Goal: Task Accomplishment & Management: Manage account settings

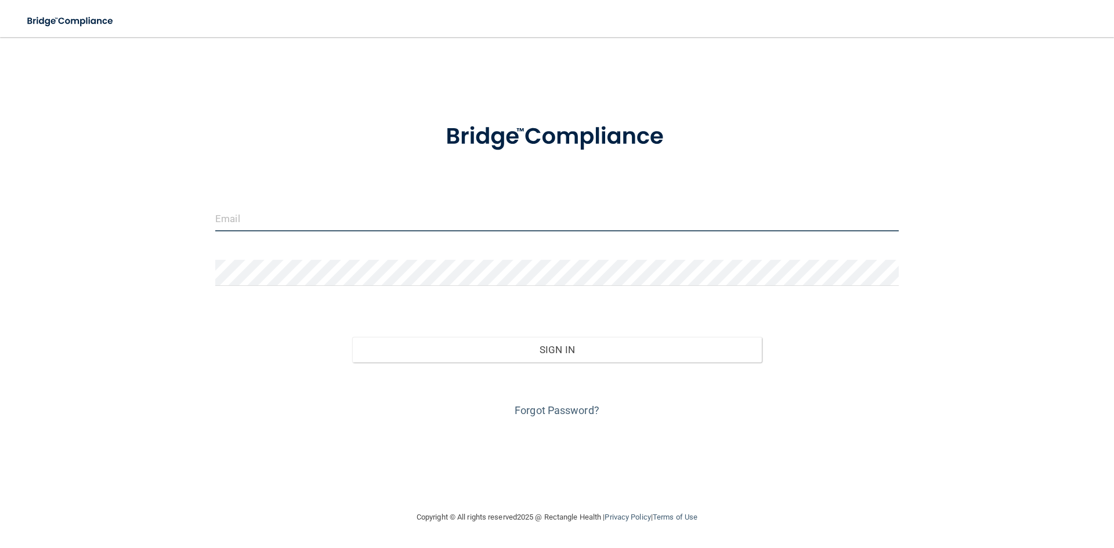
click at [375, 211] on input "email" at bounding box center [557, 218] width 684 height 26
paste input "[EMAIL_ADDRESS][DOMAIN_NAME]"
type input "[EMAIL_ADDRESS][DOMAIN_NAME]"
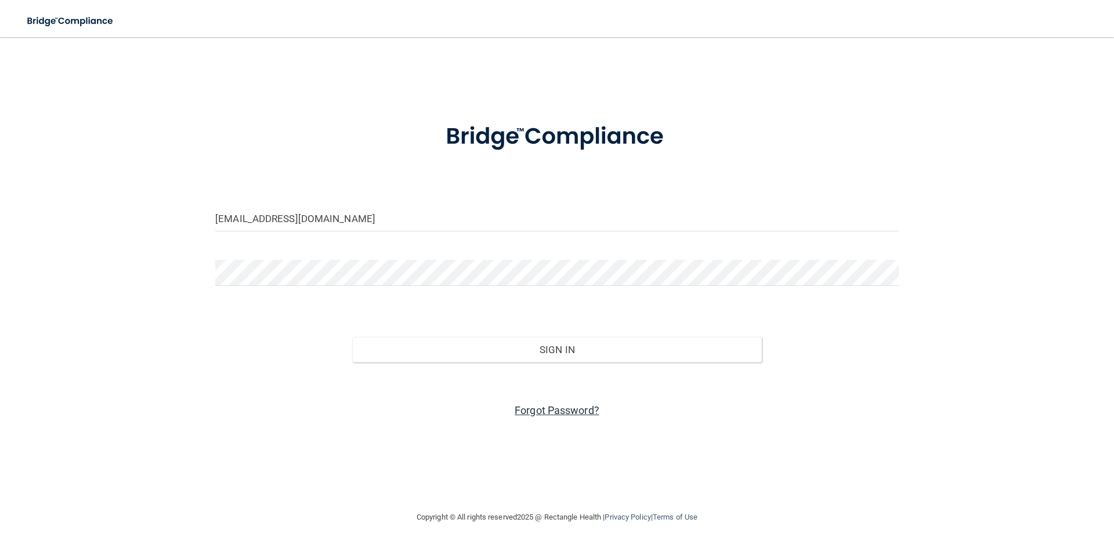
click at [544, 412] on link "Forgot Password?" at bounding box center [557, 411] width 85 height 12
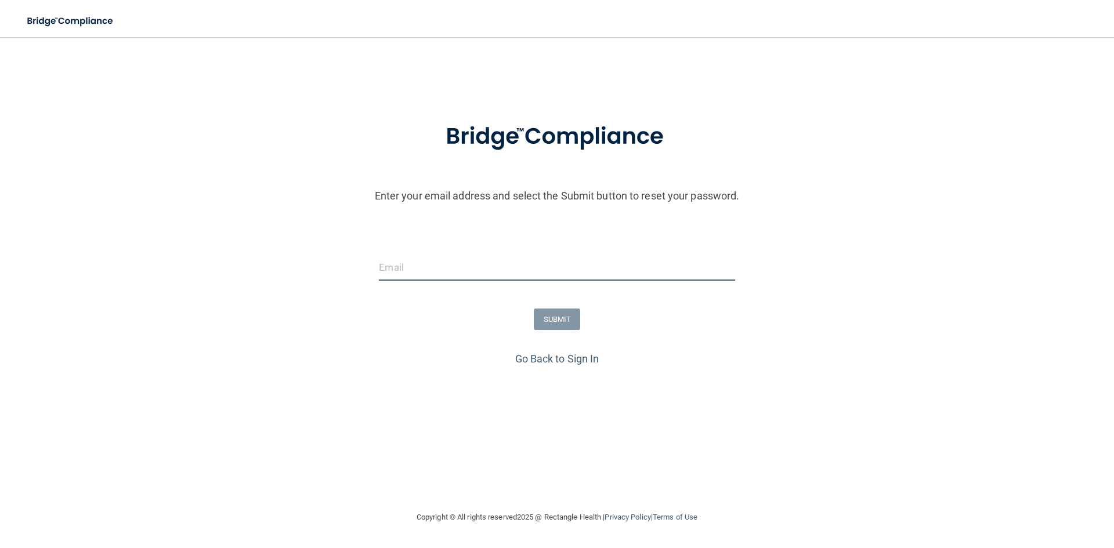
click at [417, 269] on input "email" at bounding box center [557, 268] width 356 height 26
paste input "[EMAIL_ADDRESS][DOMAIN_NAME]"
type input "[EMAIL_ADDRESS][DOMAIN_NAME]"
click at [559, 322] on button "SUBMIT" at bounding box center [557, 319] width 47 height 21
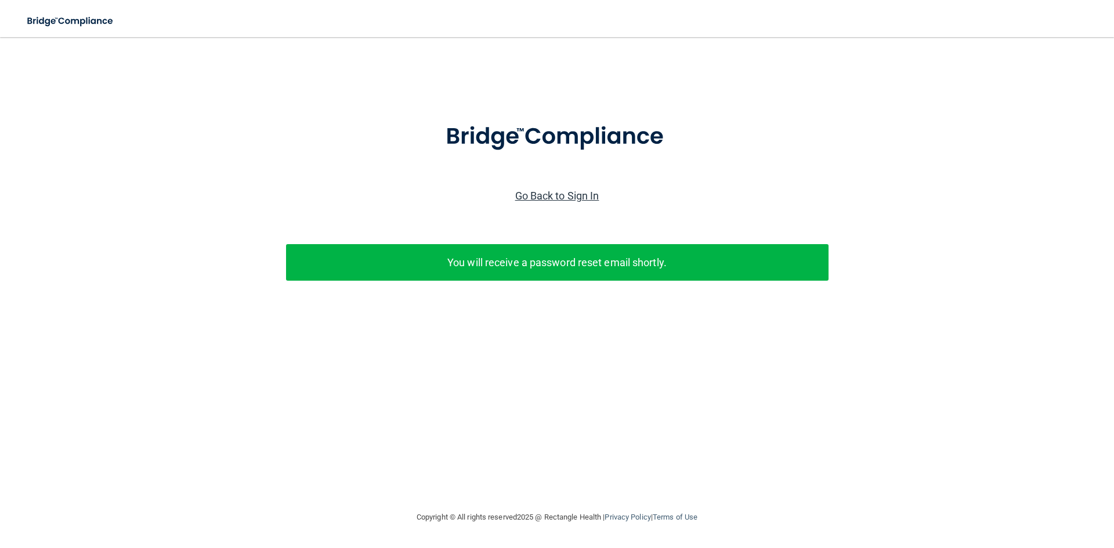
click at [574, 196] on link "Go Back to Sign In" at bounding box center [557, 196] width 84 height 12
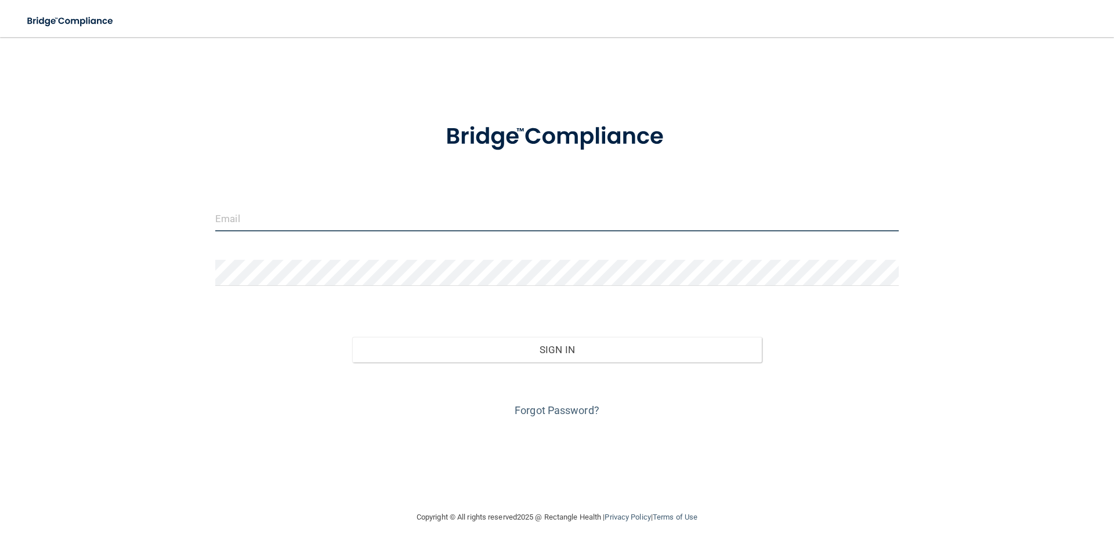
click at [349, 214] on input "email" at bounding box center [557, 218] width 684 height 26
paste input "[EMAIL_ADDRESS][DOMAIN_NAME]"
type input "[EMAIL_ADDRESS][DOMAIN_NAME]"
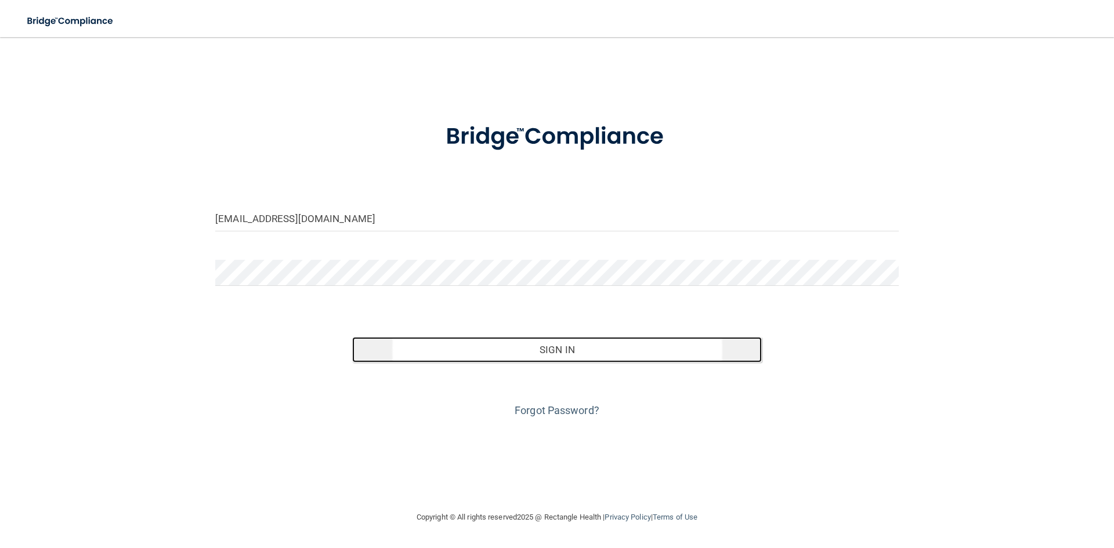
click at [565, 354] on button "Sign In" at bounding box center [557, 350] width 410 height 26
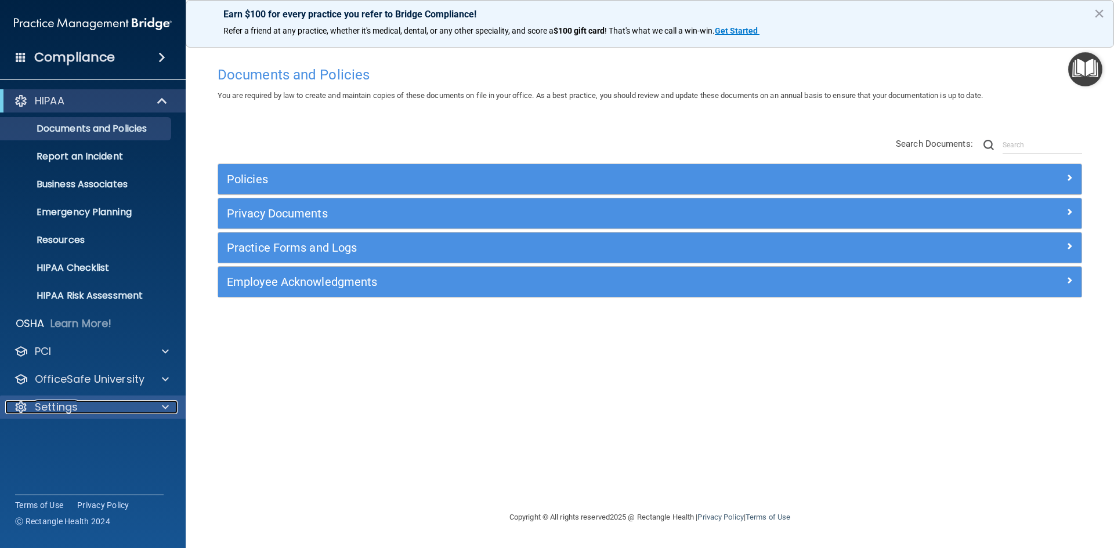
click at [60, 405] on p "Settings" at bounding box center [56, 407] width 43 height 14
click at [64, 435] on p "My Account" at bounding box center [87, 435] width 158 height 12
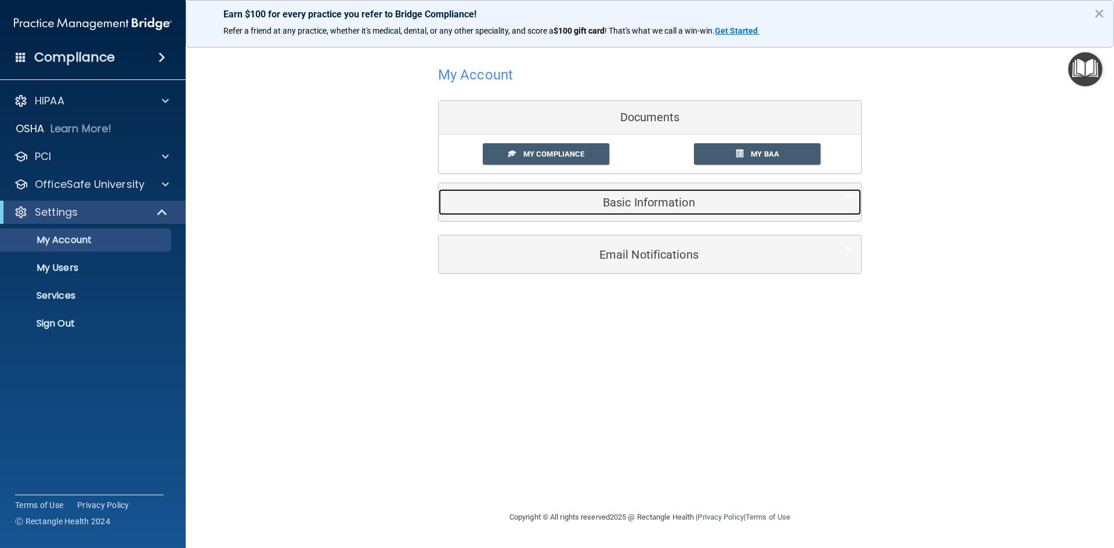
click at [583, 200] on h5 "Basic Information" at bounding box center [632, 202] width 370 height 13
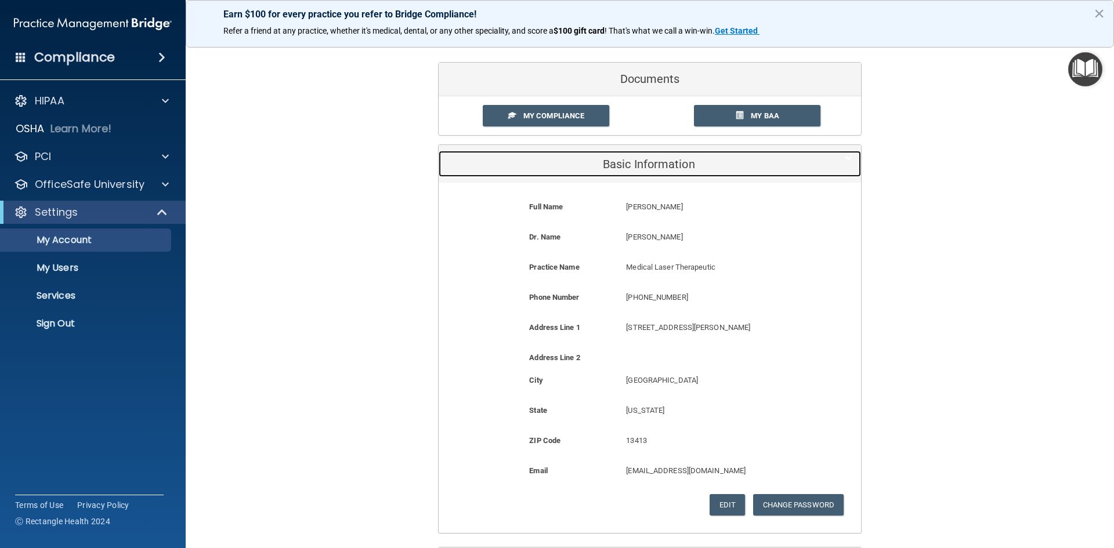
scroll to position [58, 0]
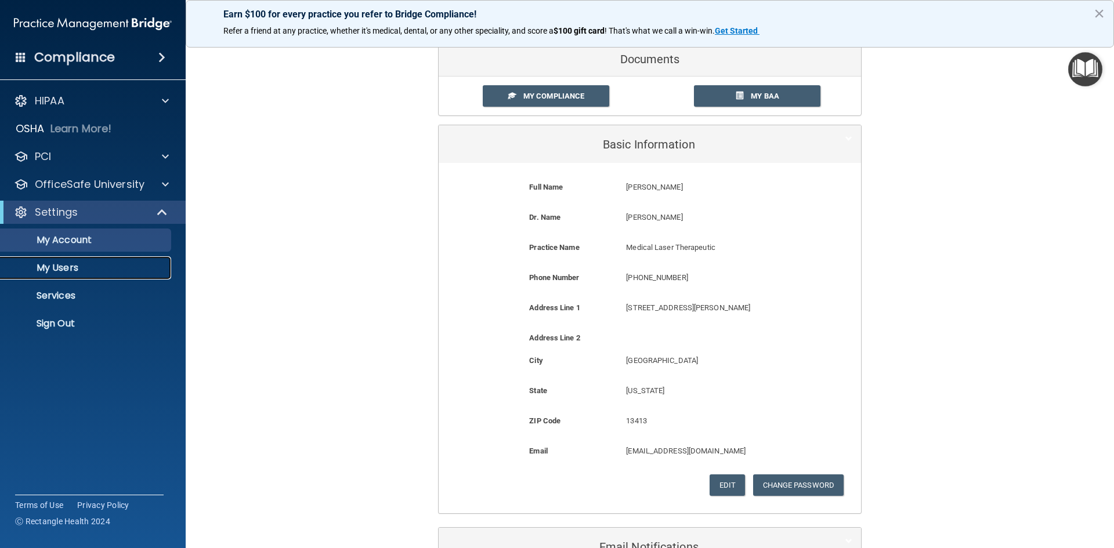
click at [63, 270] on p "My Users" at bounding box center [87, 268] width 158 height 12
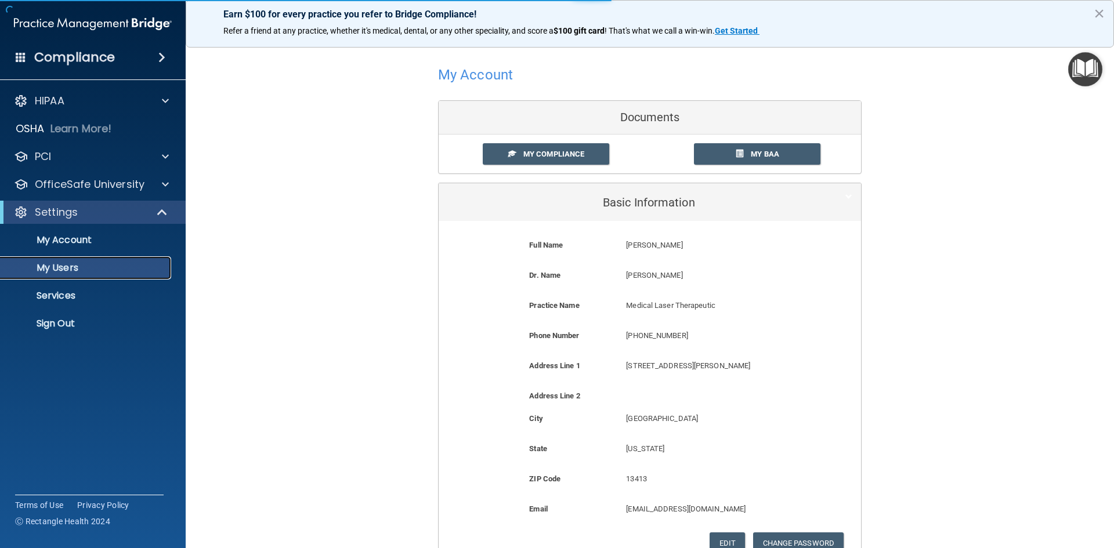
select select "20"
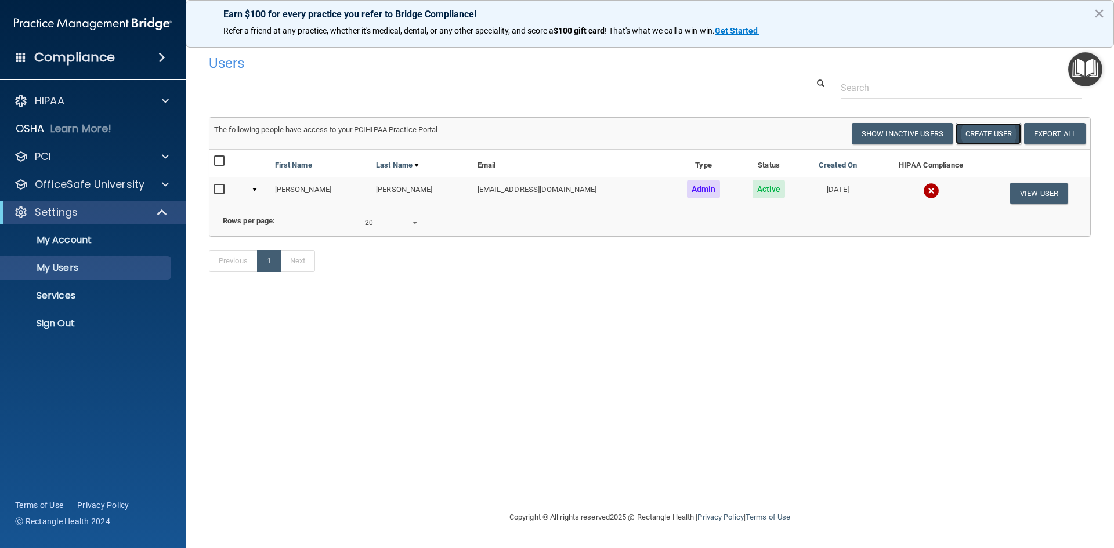
click at [985, 135] on button "Create User" at bounding box center [989, 133] width 66 height 21
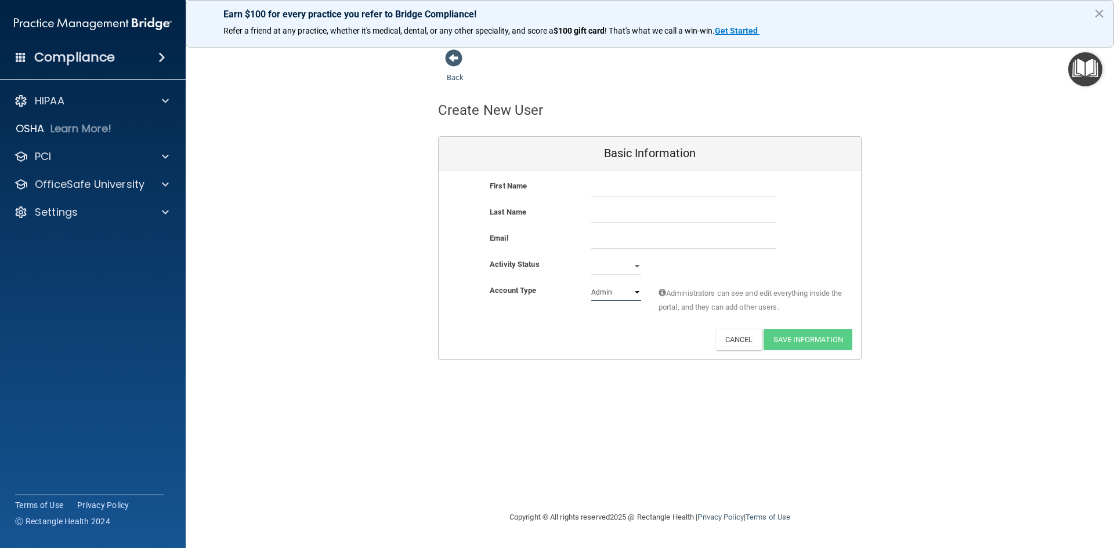
click at [602, 295] on select "Admin Member" at bounding box center [616, 292] width 50 height 17
click at [656, 360] on div "Basic Information First Name Last Name Email Activity Status Active Inactive Ac…" at bounding box center [650, 247] width 424 height 223
click at [729, 342] on button "Cancel" at bounding box center [739, 339] width 47 height 21
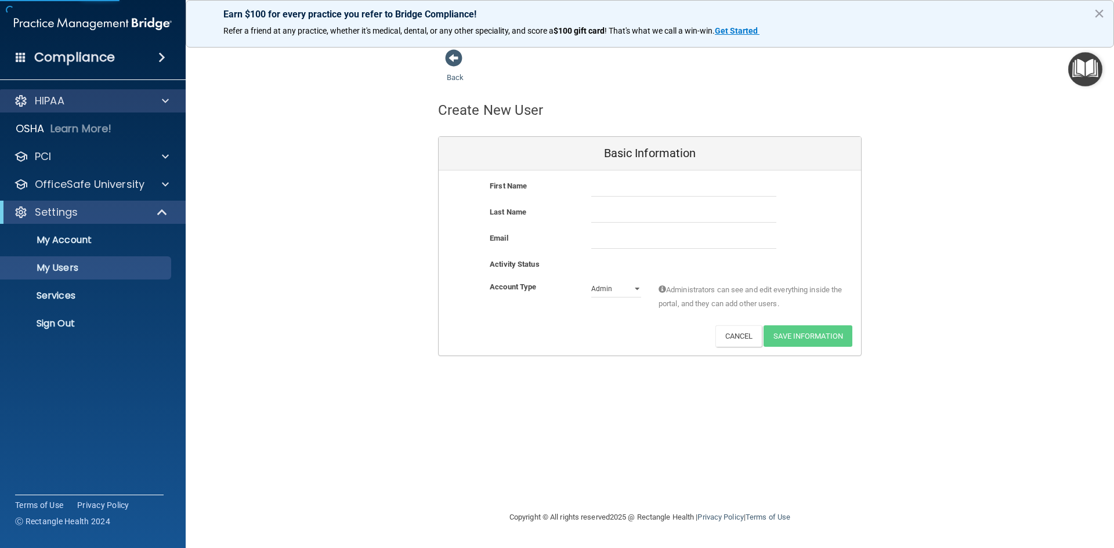
select select "20"
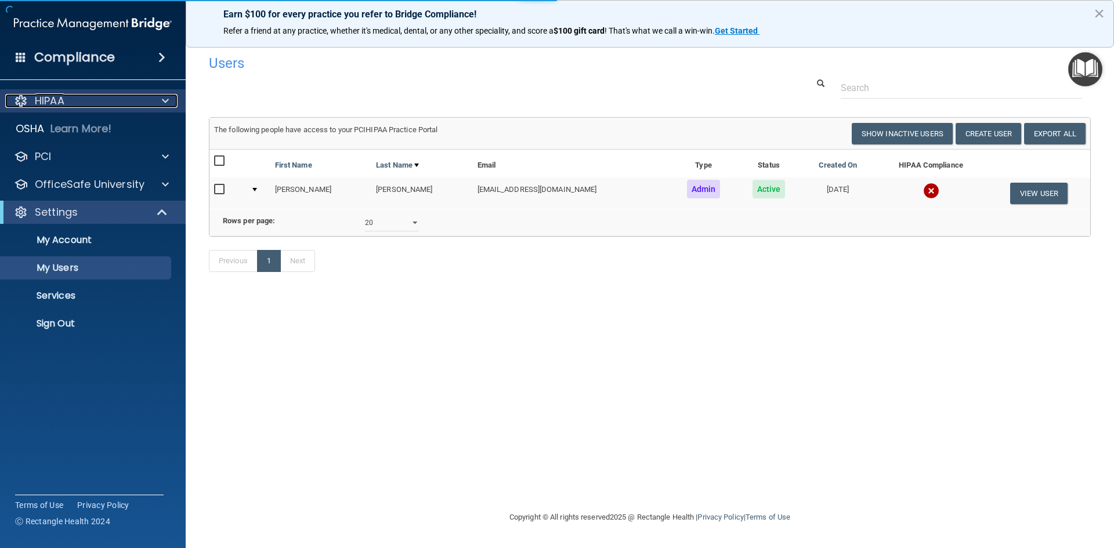
click at [122, 100] on div "HIPAA" at bounding box center [77, 101] width 144 height 14
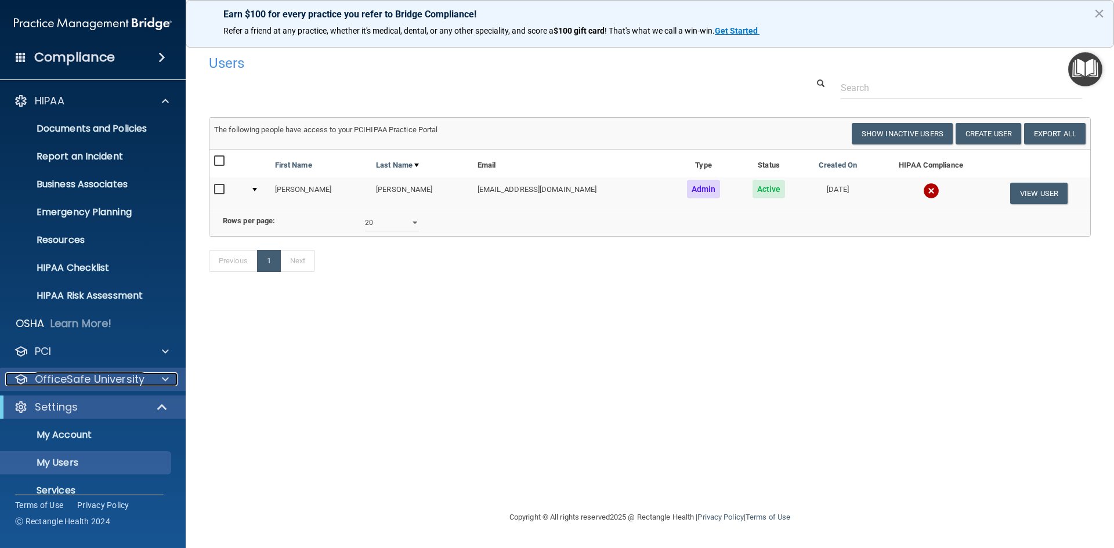
click at [100, 382] on p "OfficeSafe University" at bounding box center [90, 380] width 110 height 14
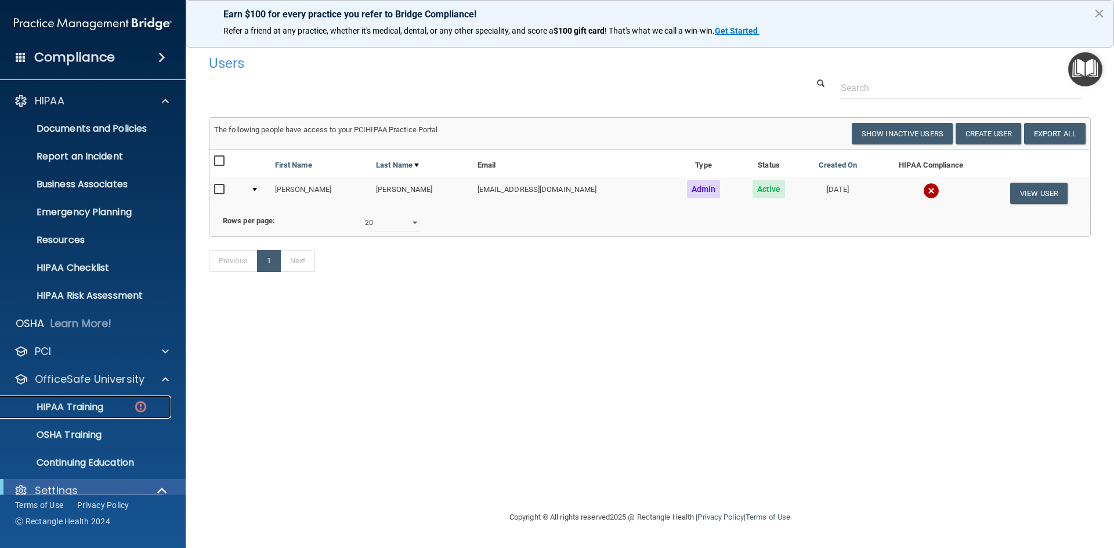
click at [69, 407] on p "HIPAA Training" at bounding box center [56, 408] width 96 height 12
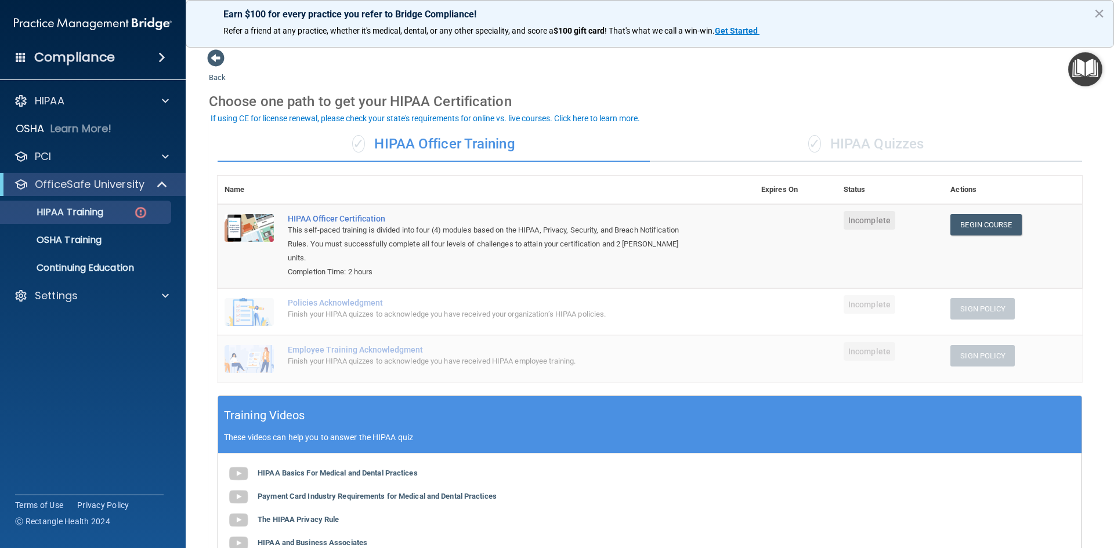
click at [903, 151] on div "✓ HIPAA Quizzes" at bounding box center [866, 144] width 432 height 35
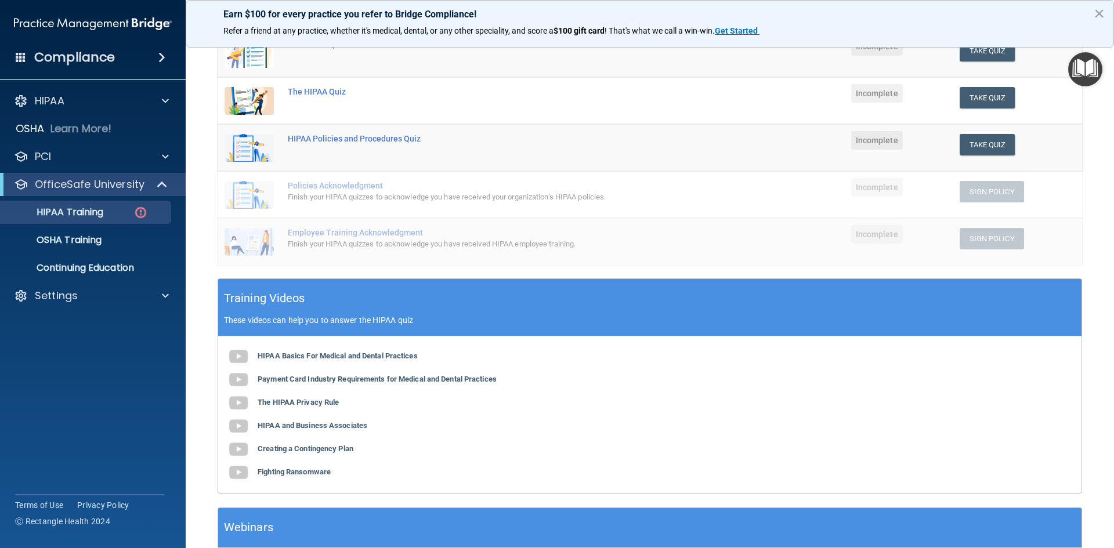
scroll to position [116, 0]
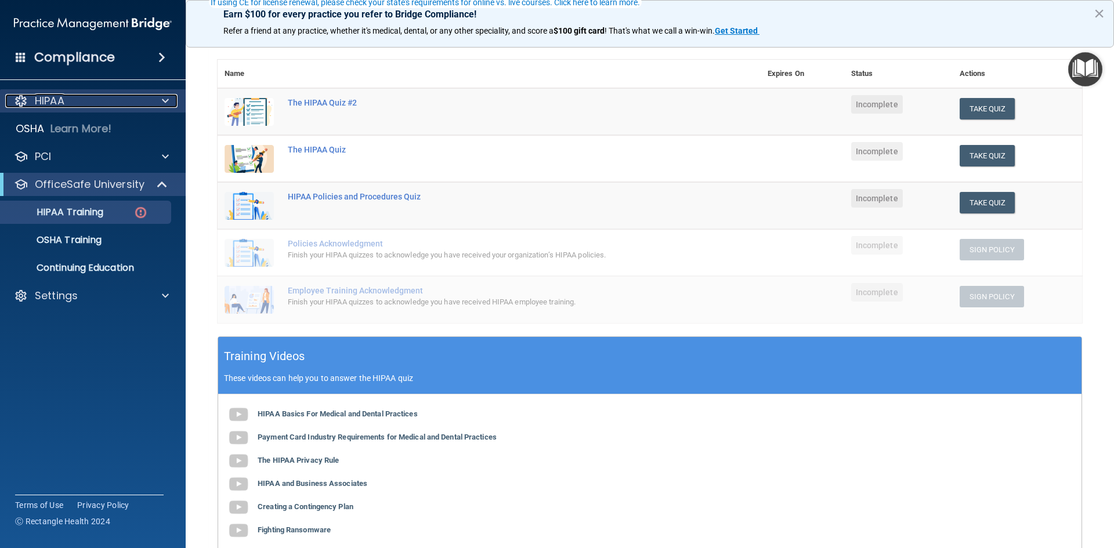
click at [93, 99] on div "HIPAA" at bounding box center [77, 101] width 144 height 14
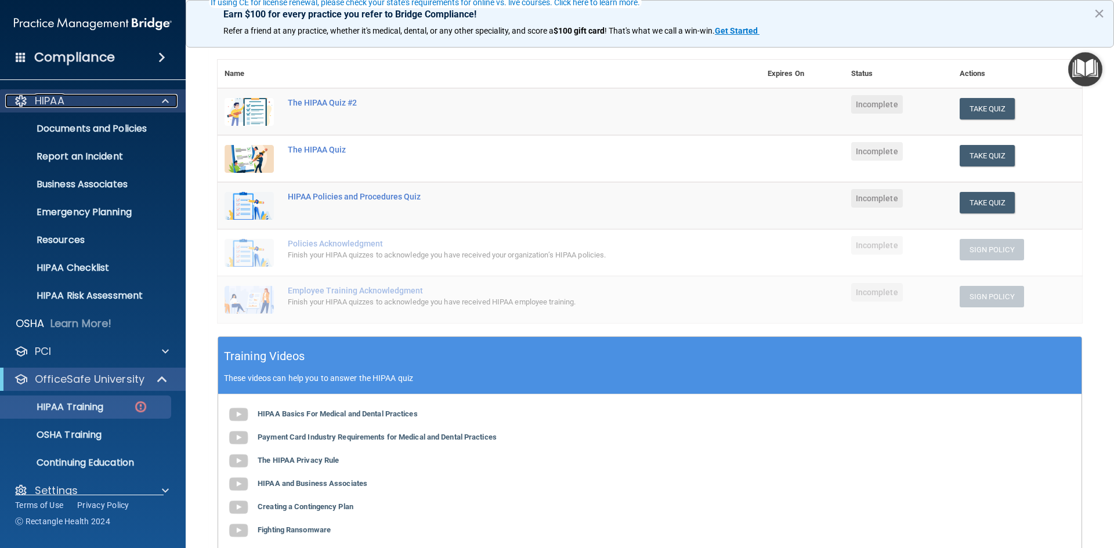
click at [103, 100] on div "HIPAA" at bounding box center [77, 101] width 144 height 14
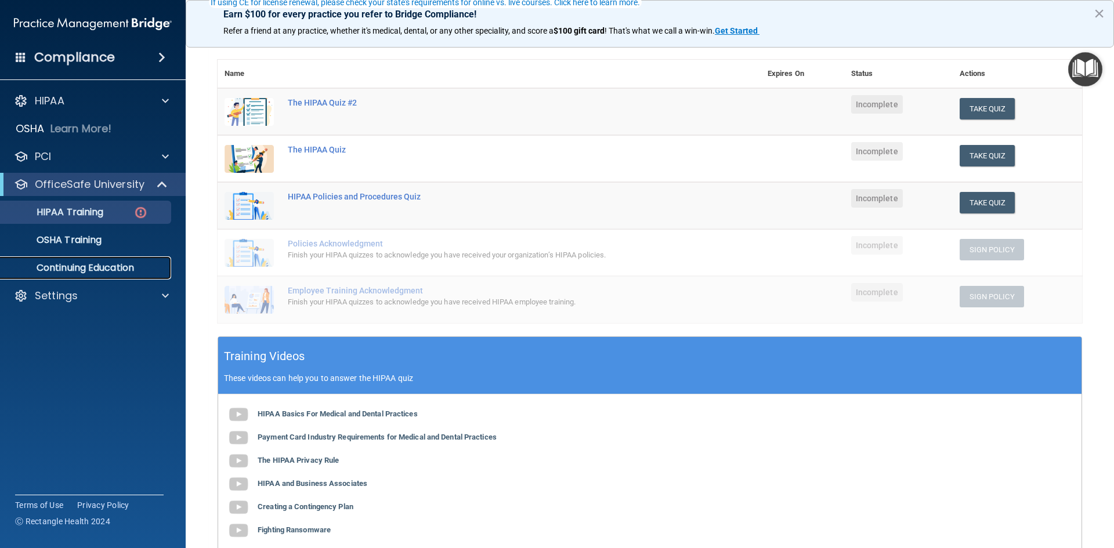
click at [74, 269] on p "Continuing Education" at bounding box center [87, 268] width 158 height 12
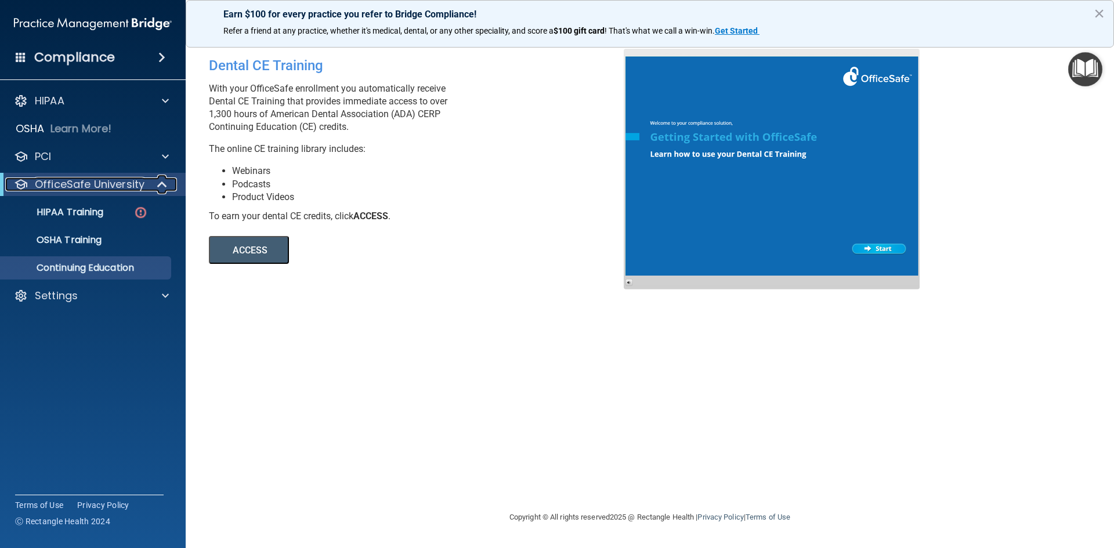
click at [157, 185] on div at bounding box center [163, 185] width 28 height 14
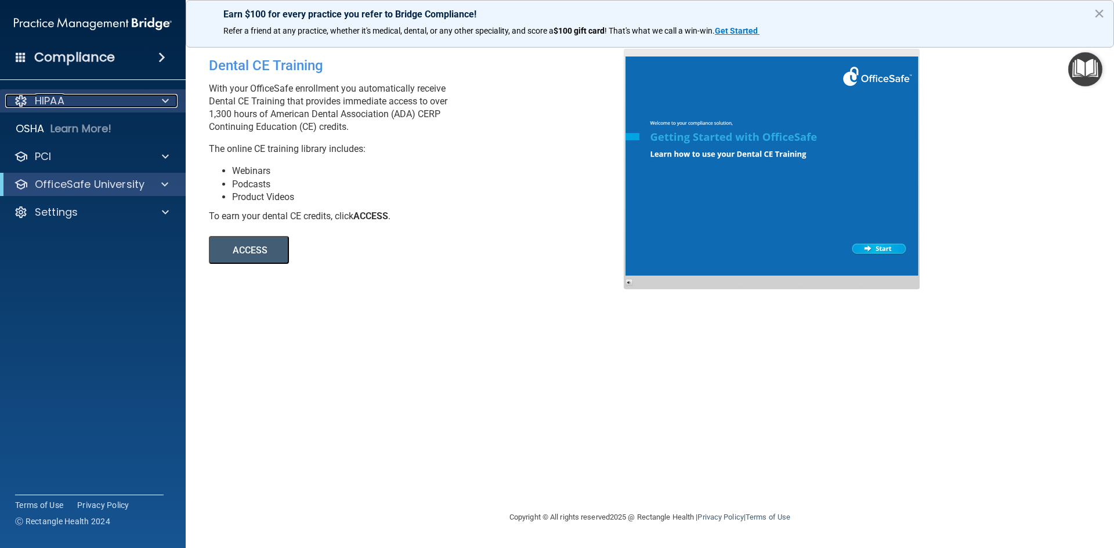
click at [159, 96] on div at bounding box center [163, 101] width 29 height 14
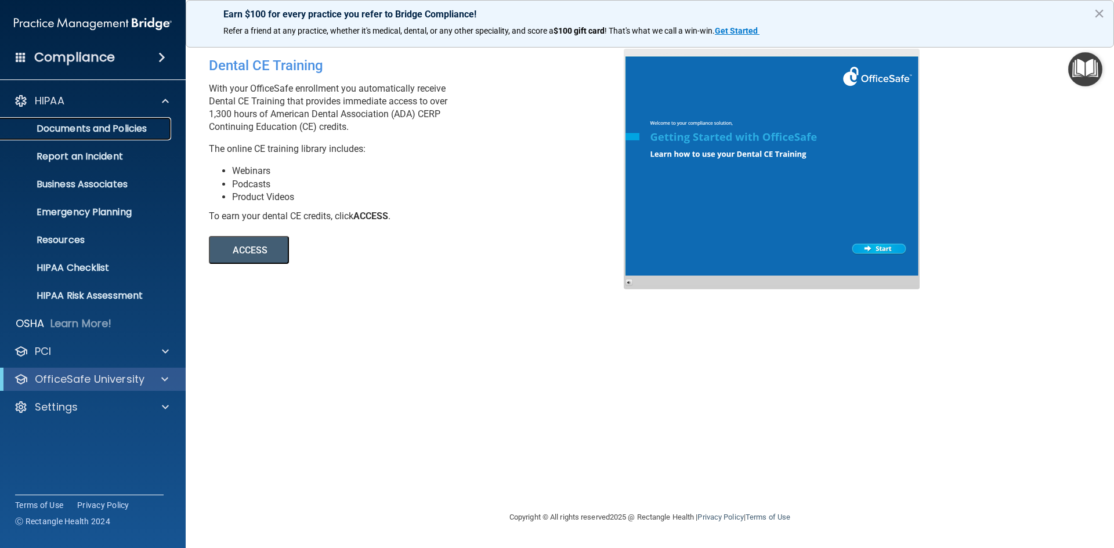
click at [122, 130] on p "Documents and Policies" at bounding box center [87, 129] width 158 height 12
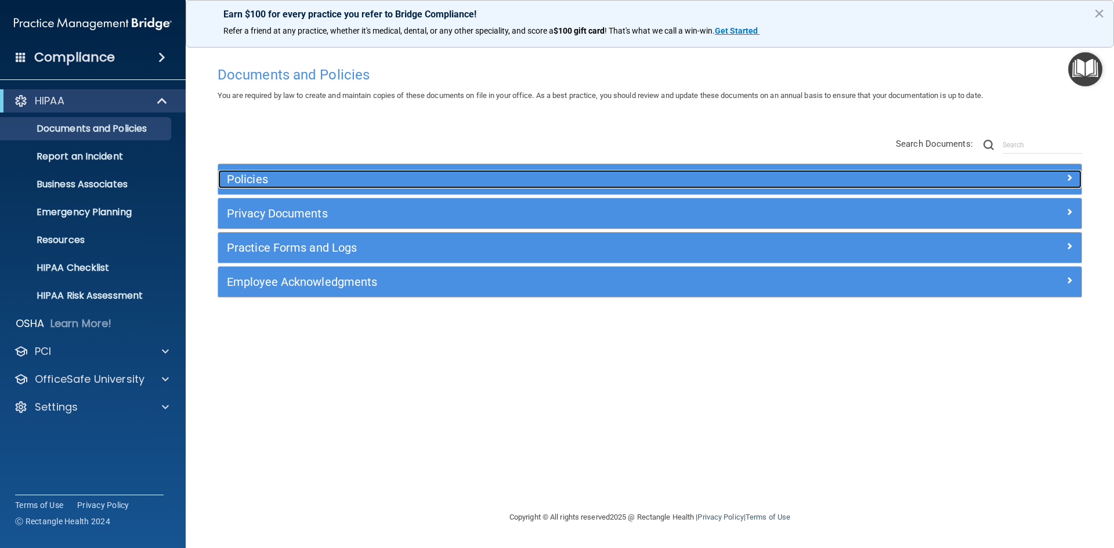
click at [250, 179] on h5 "Policies" at bounding box center [542, 179] width 630 height 13
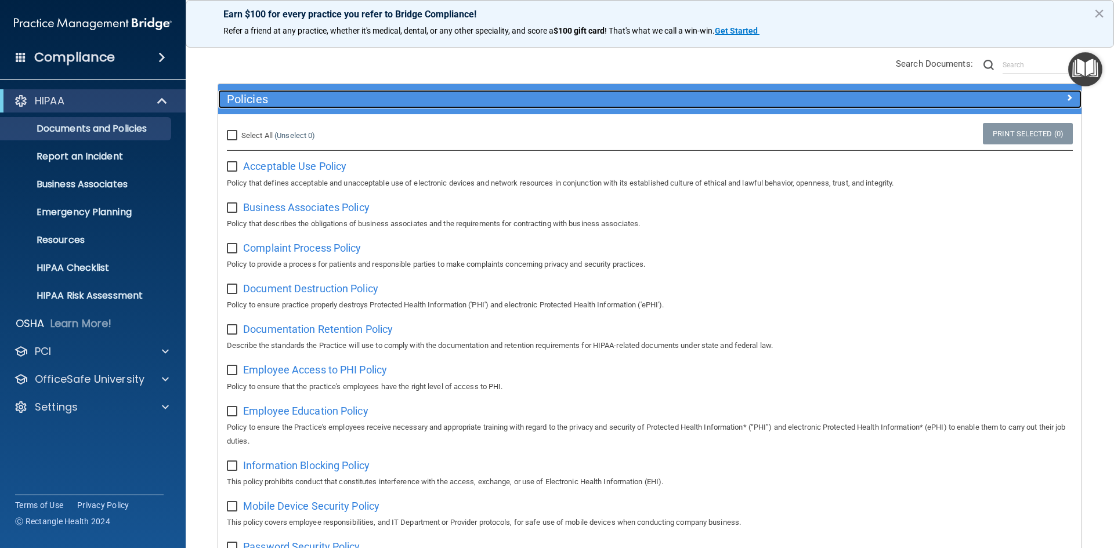
scroll to position [116, 0]
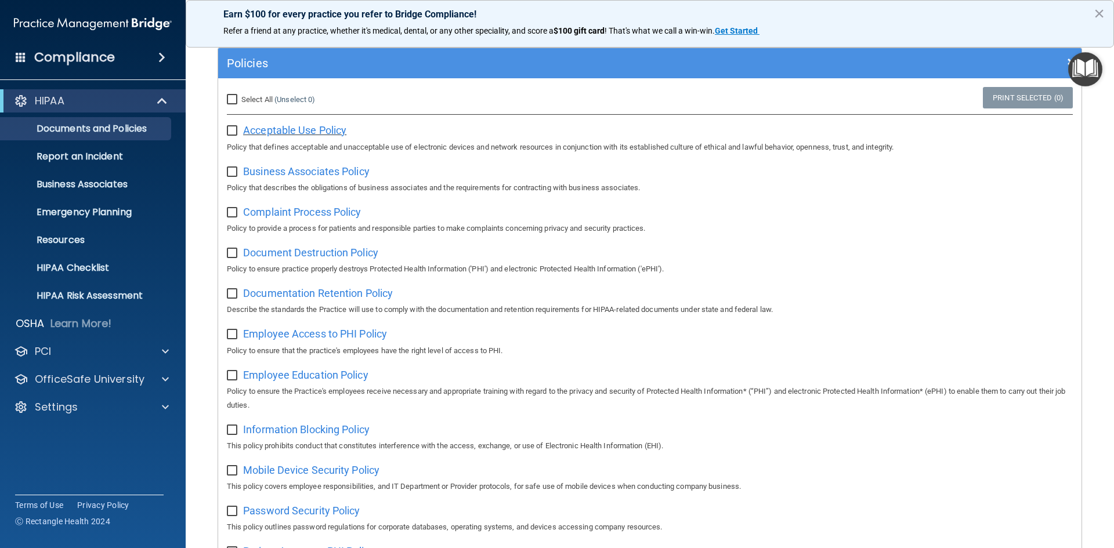
click at [294, 130] on span "Acceptable Use Policy" at bounding box center [294, 130] width 103 height 12
click at [233, 132] on input "checkbox" at bounding box center [233, 131] width 13 height 9
click at [232, 135] on input "checkbox" at bounding box center [233, 131] width 13 height 9
checkbox input "false"
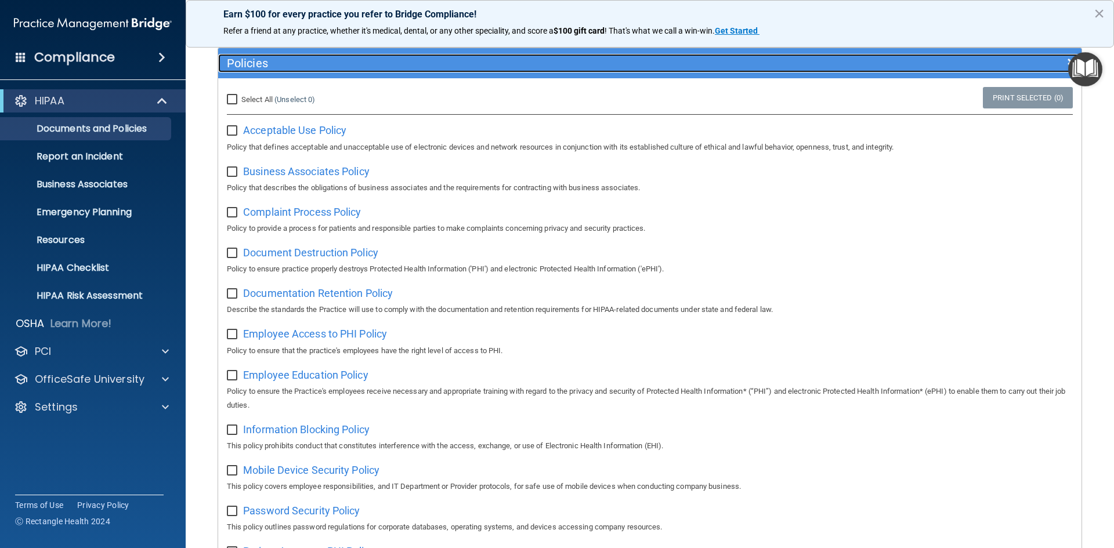
click at [343, 61] on h5 "Policies" at bounding box center [542, 63] width 630 height 13
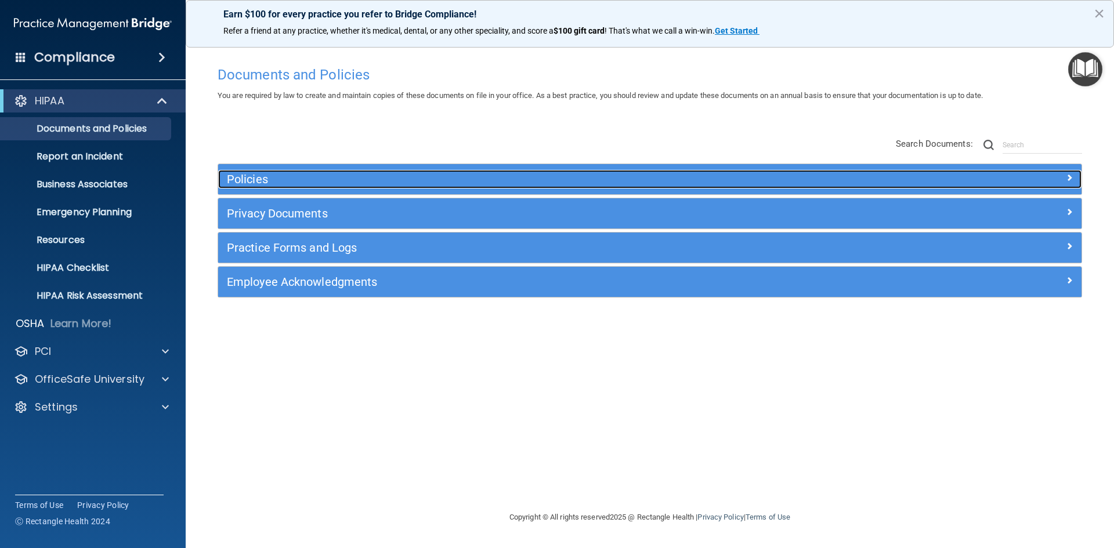
scroll to position [0, 0]
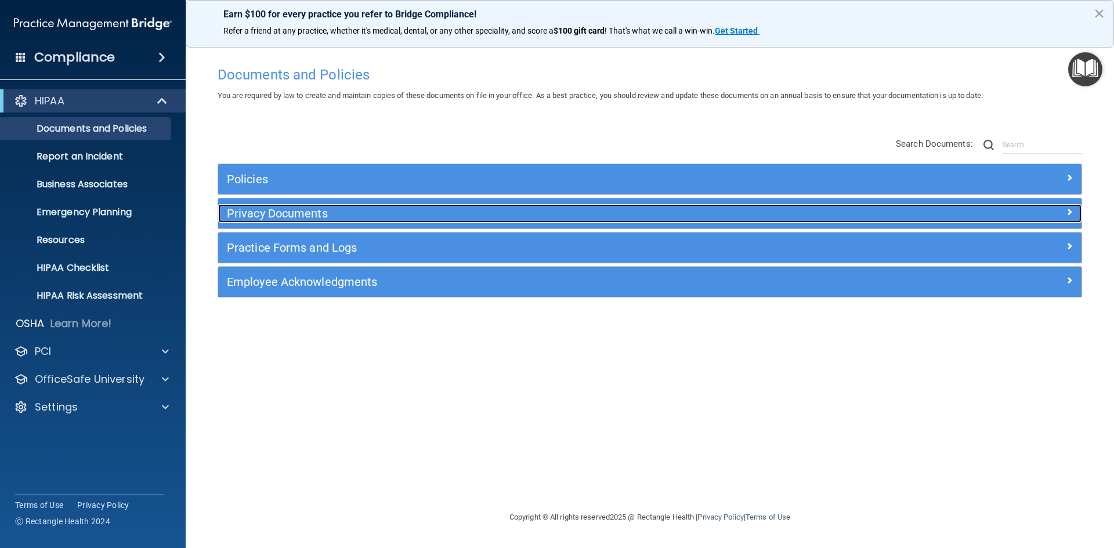
click at [283, 216] on h5 "Privacy Documents" at bounding box center [542, 213] width 630 height 13
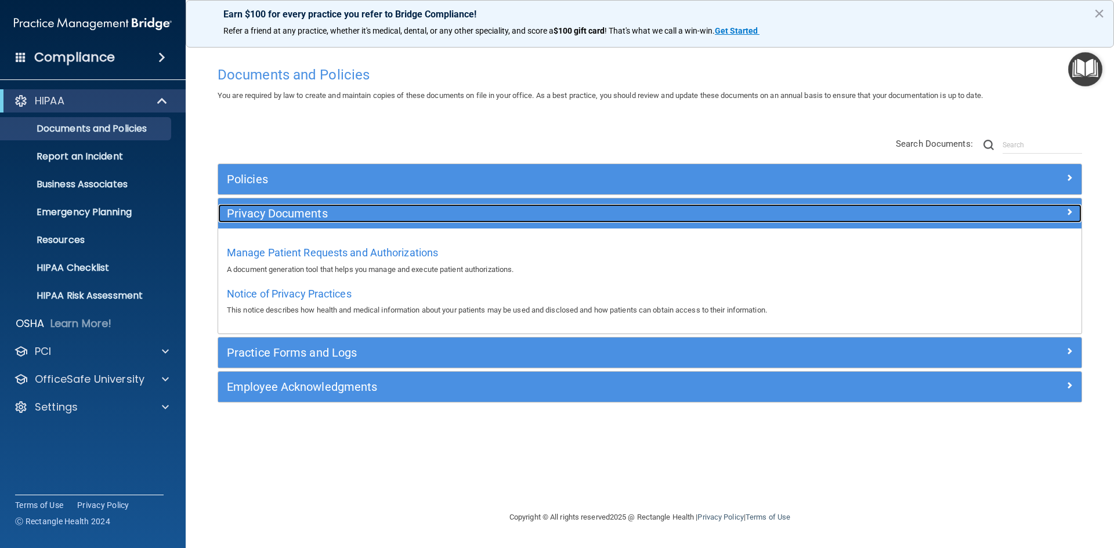
click at [301, 211] on h5 "Privacy Documents" at bounding box center [542, 213] width 630 height 13
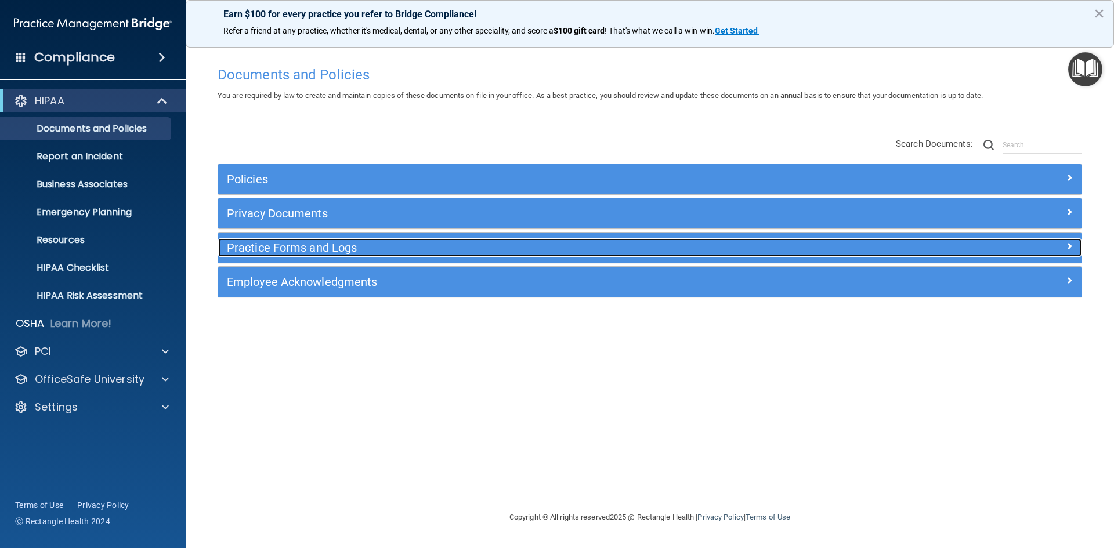
click at [280, 250] on h5 "Practice Forms and Logs" at bounding box center [542, 247] width 630 height 13
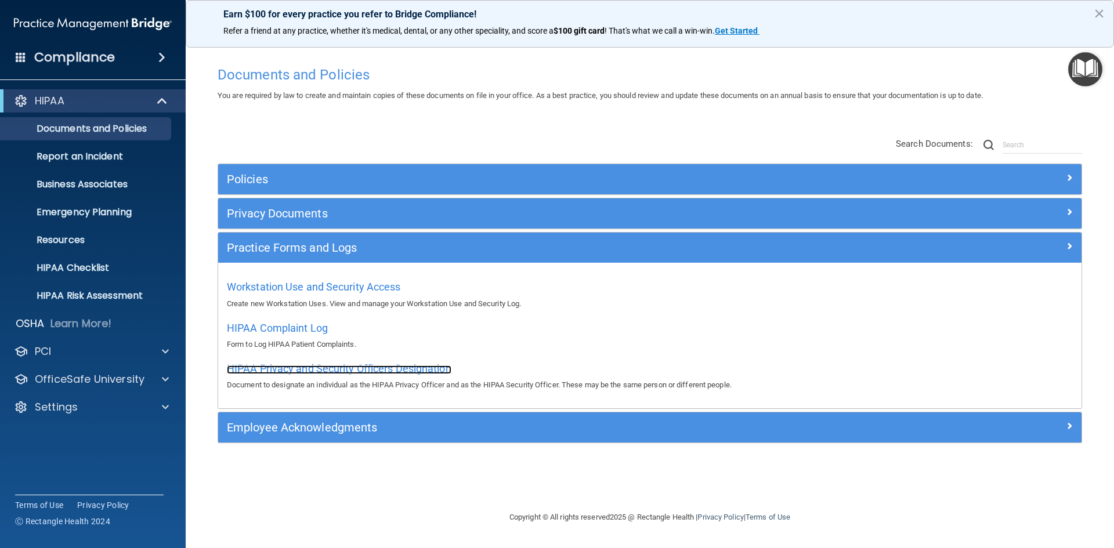
click at [281, 371] on span "HIPAA Privacy and Security Officers Designation" at bounding box center [339, 369] width 225 height 12
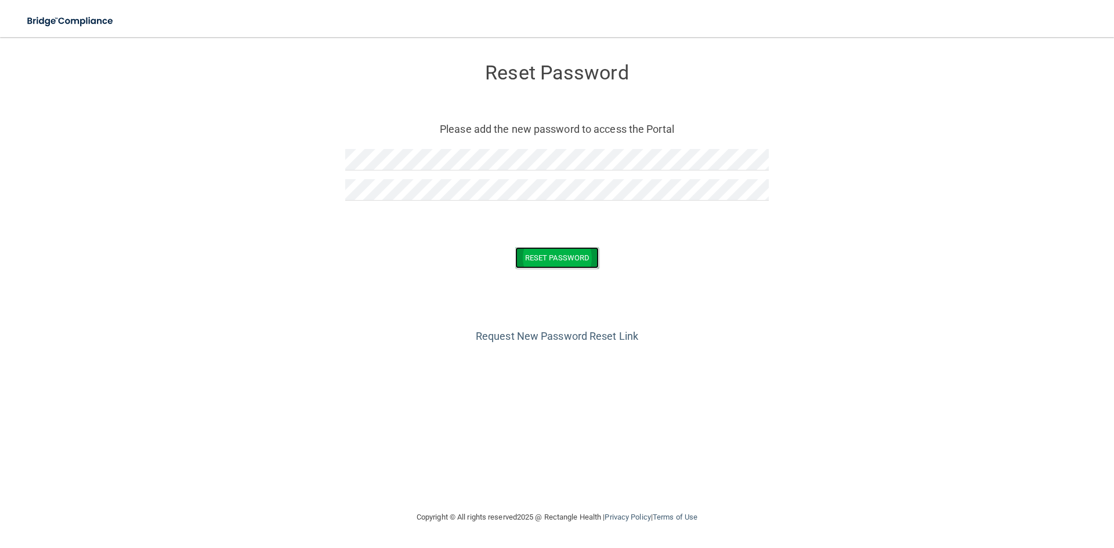
click at [556, 256] on button "Reset Password" at bounding box center [557, 257] width 84 height 21
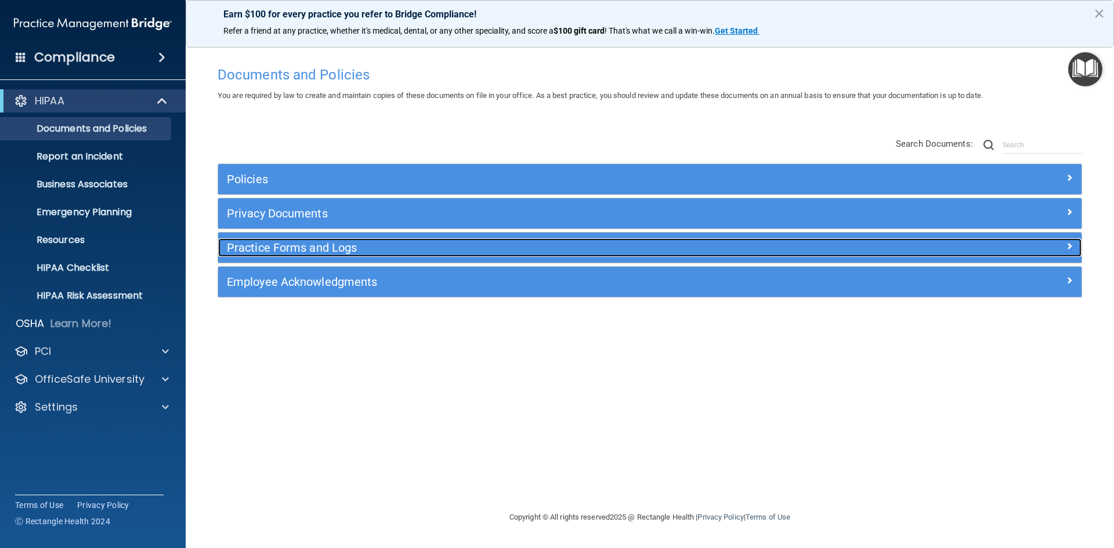
click at [273, 253] on h5 "Practice Forms and Logs" at bounding box center [542, 247] width 630 height 13
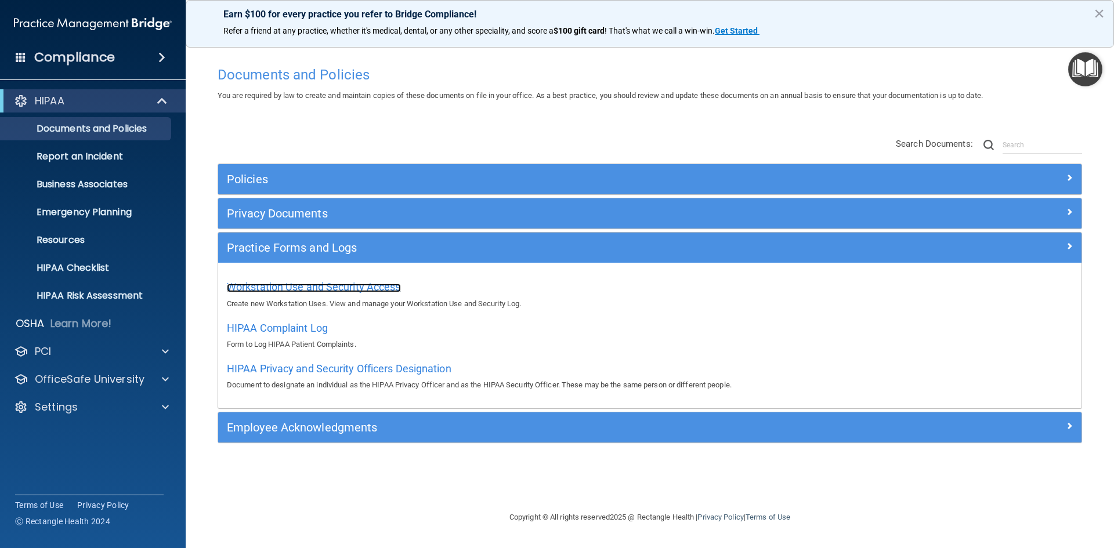
click at [298, 288] on span "Workstation Use and Security Access" at bounding box center [314, 287] width 174 height 12
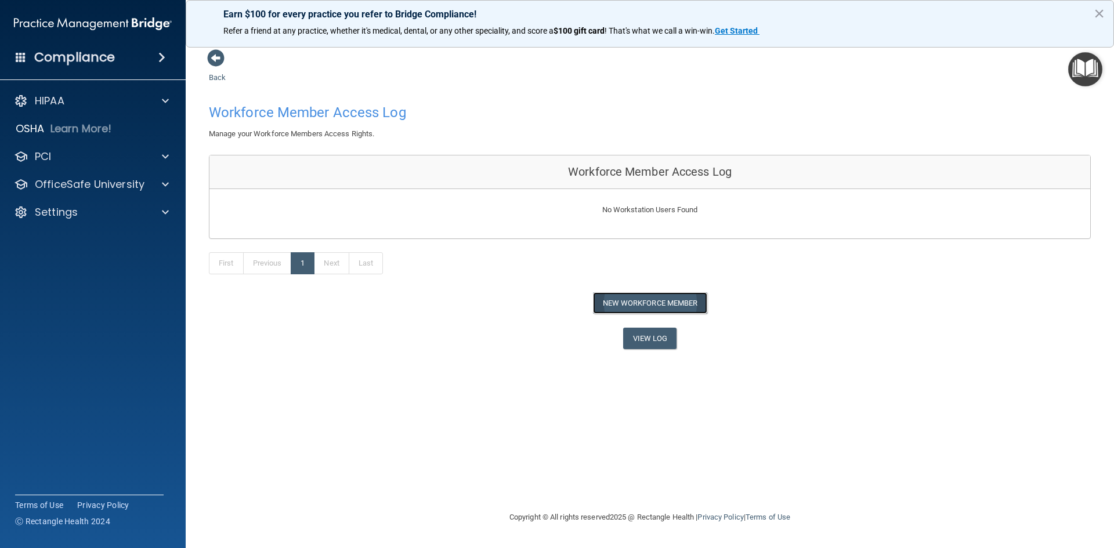
click at [647, 303] on button "New Workforce Member" at bounding box center [650, 302] width 114 height 21
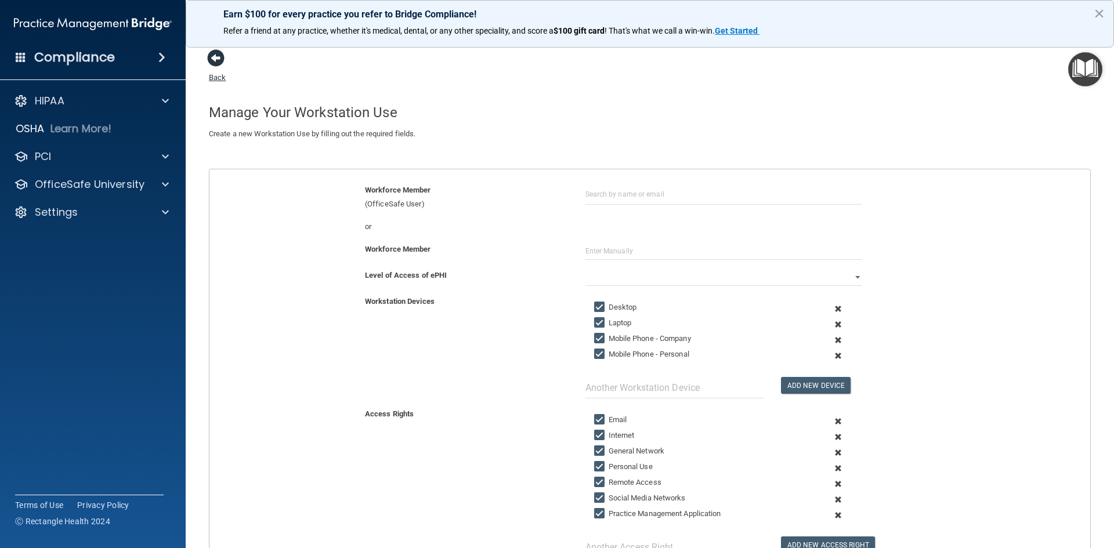
click at [214, 67] on span at bounding box center [215, 57] width 17 height 17
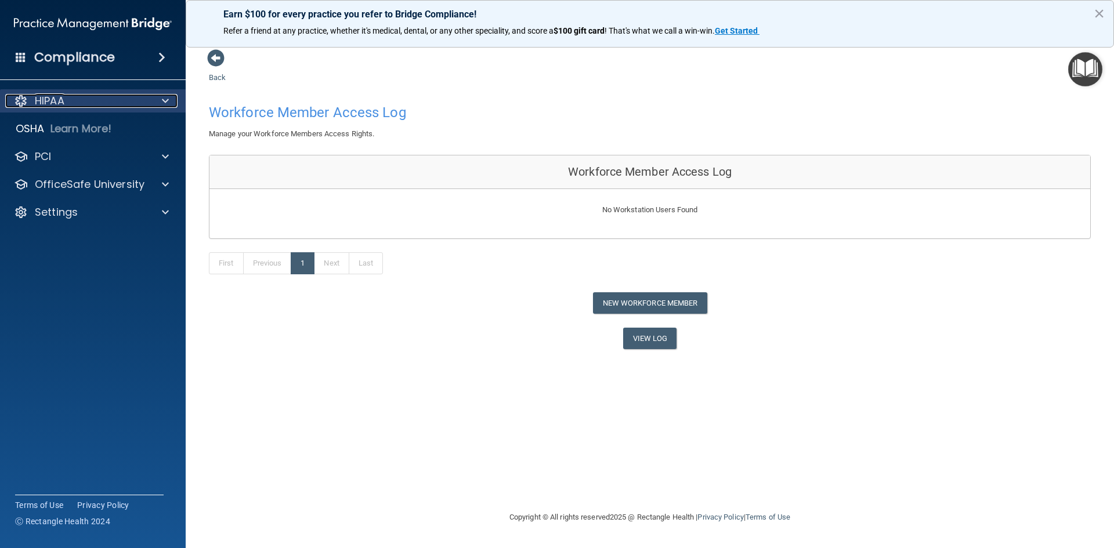
click at [102, 97] on div "HIPAA" at bounding box center [77, 101] width 144 height 14
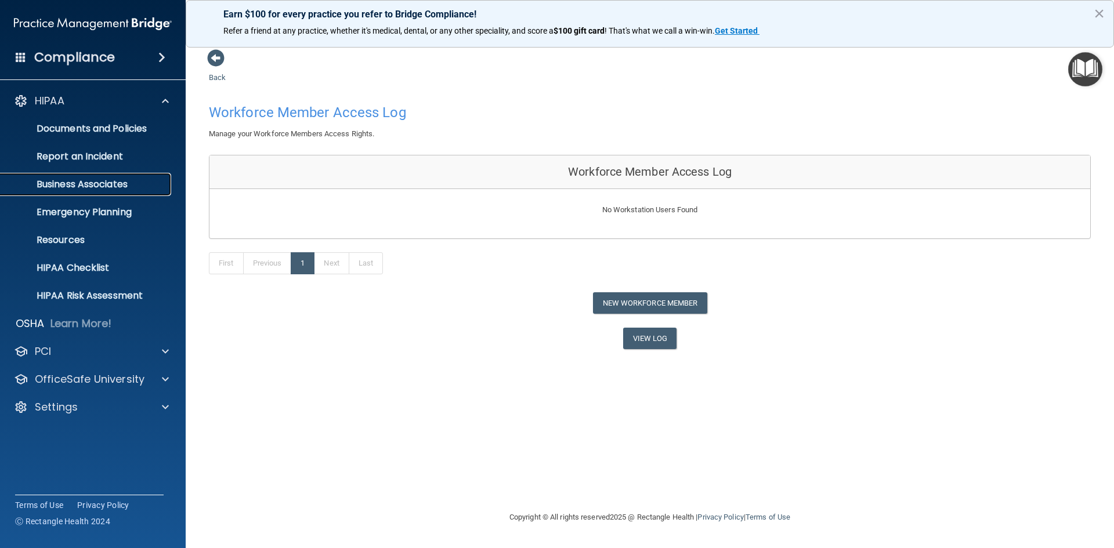
click at [75, 183] on p "Business Associates" at bounding box center [87, 185] width 158 height 12
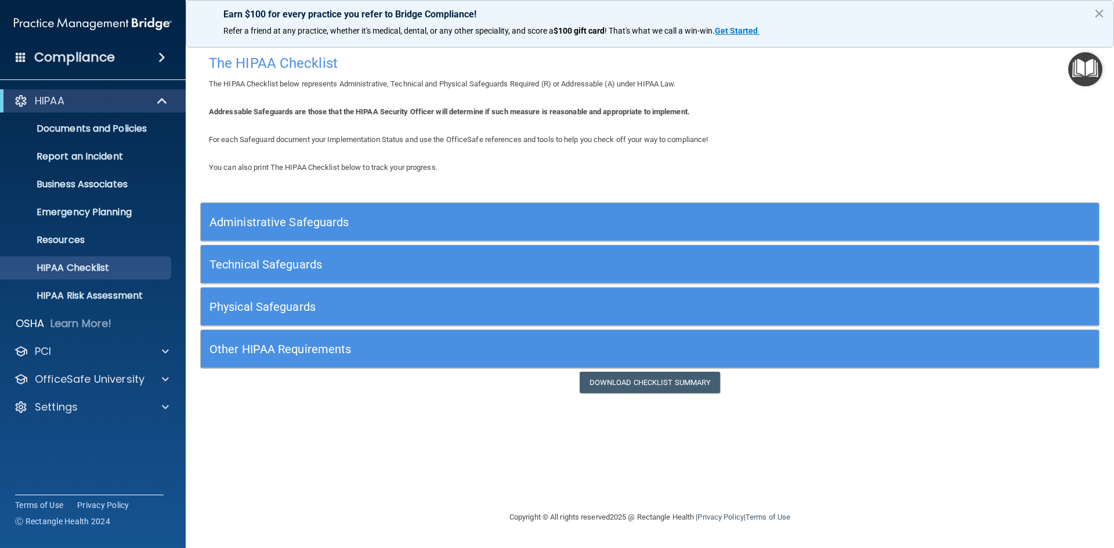
click at [319, 226] on h5 "Administrative Safeguards" at bounding box center [538, 222] width 656 height 13
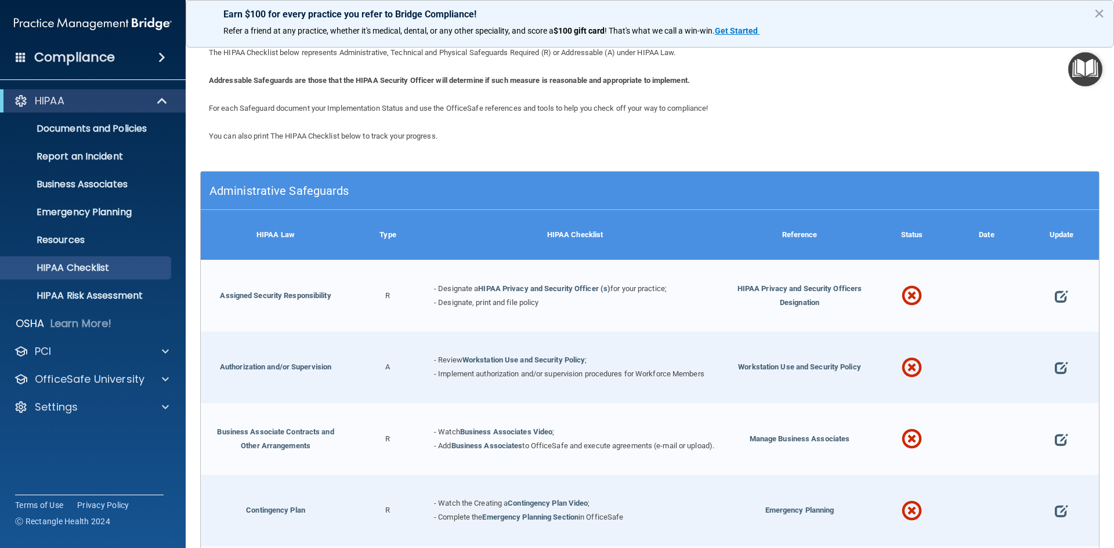
scroll to position [58, 0]
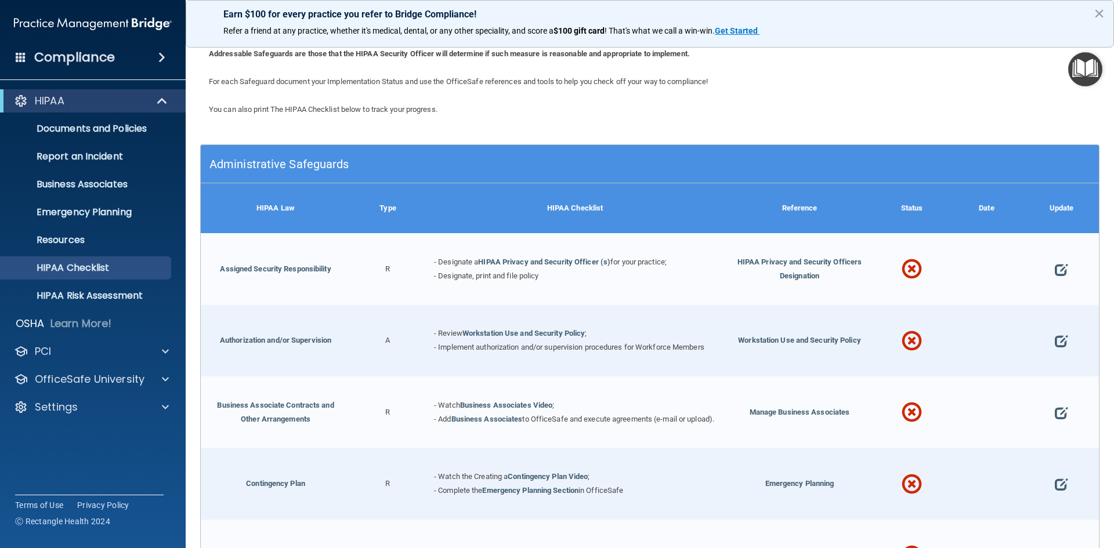
click at [340, 221] on div "HIPAA Law" at bounding box center [276, 208] width 150 height 50
click at [278, 157] on div "Administrative Safeguards" at bounding box center [538, 164] width 674 height 26
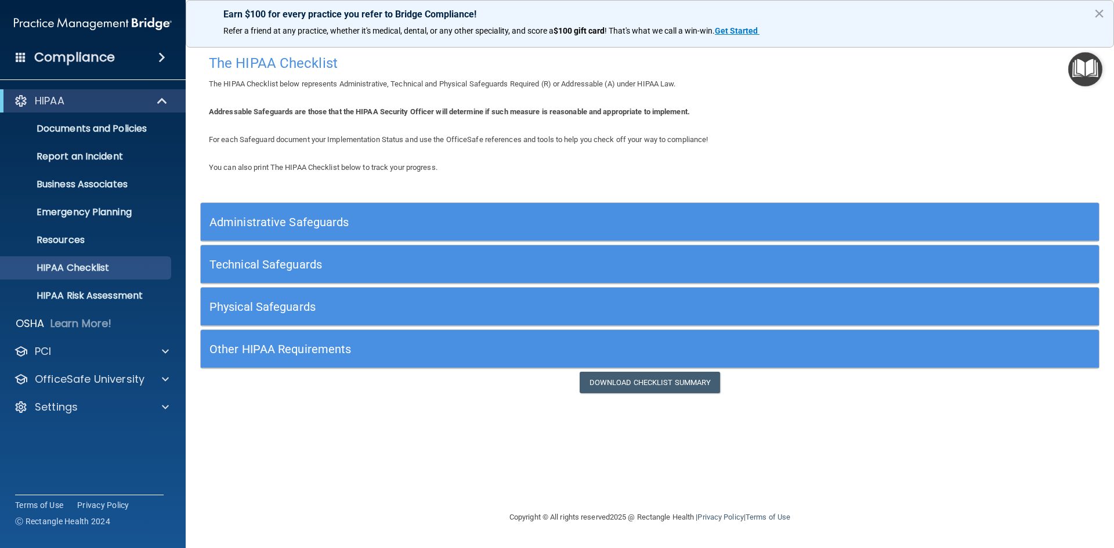
click at [363, 227] on h5 "Administrative Safeguards" at bounding box center [538, 222] width 656 height 13
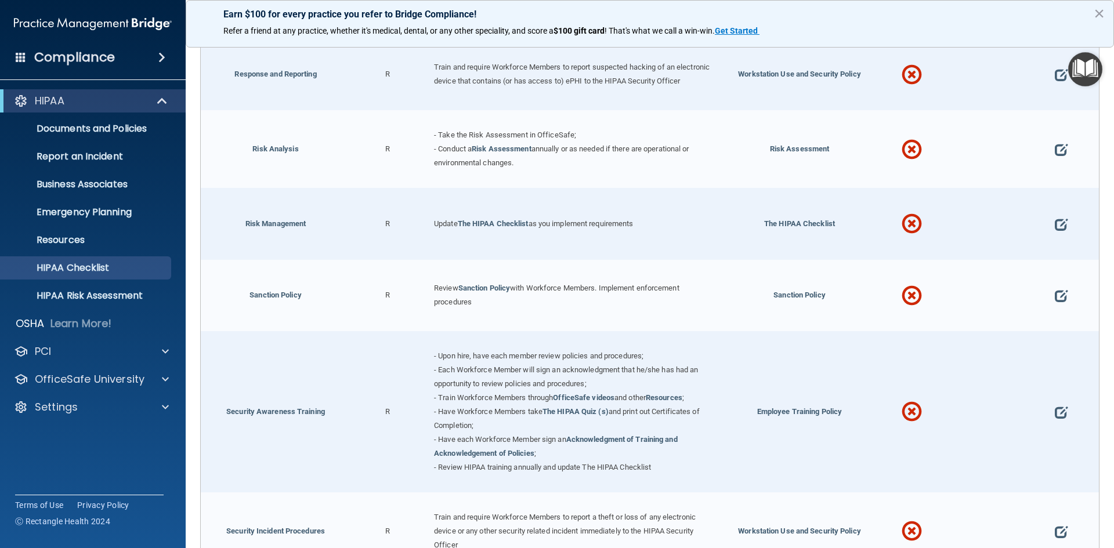
scroll to position [812, 0]
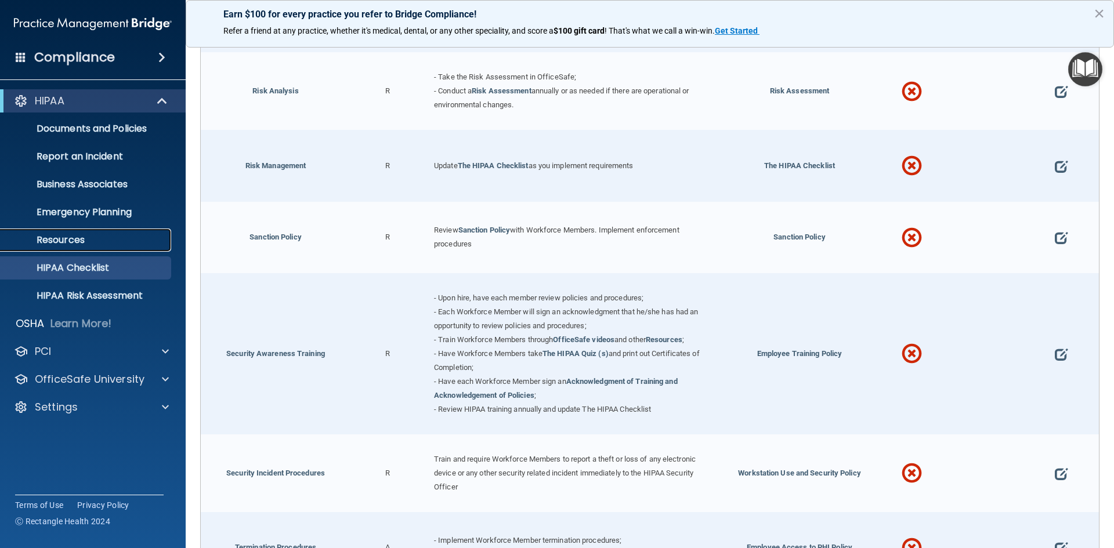
click at [59, 237] on p "Resources" at bounding box center [87, 240] width 158 height 12
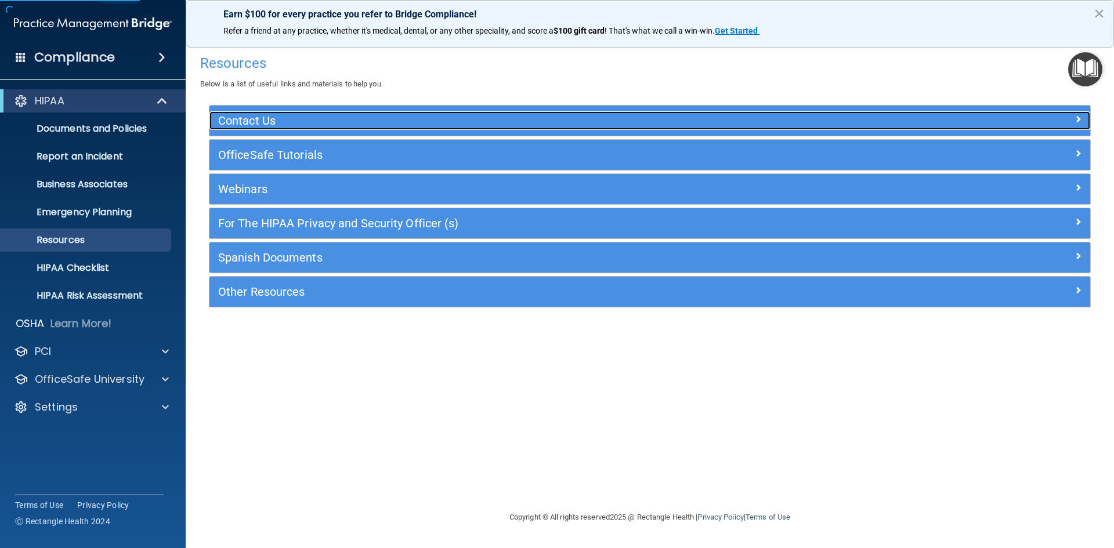
click at [431, 128] on div "Contact Us" at bounding box center [540, 120] width 661 height 19
